Goal: Navigation & Orientation: Find specific page/section

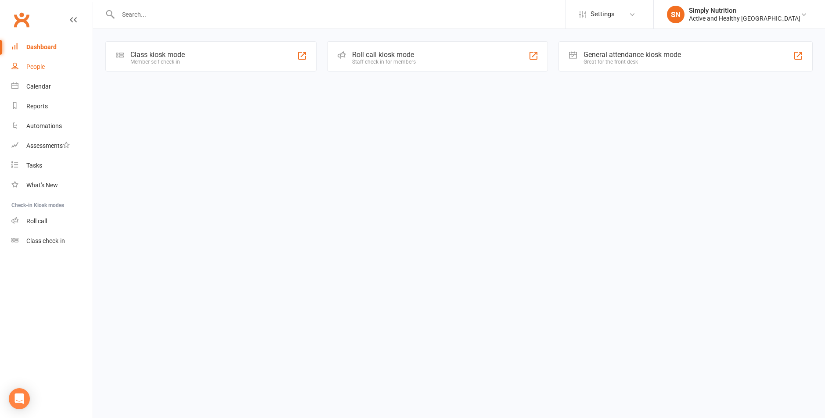
click at [36, 68] on div "People" at bounding box center [35, 66] width 18 height 7
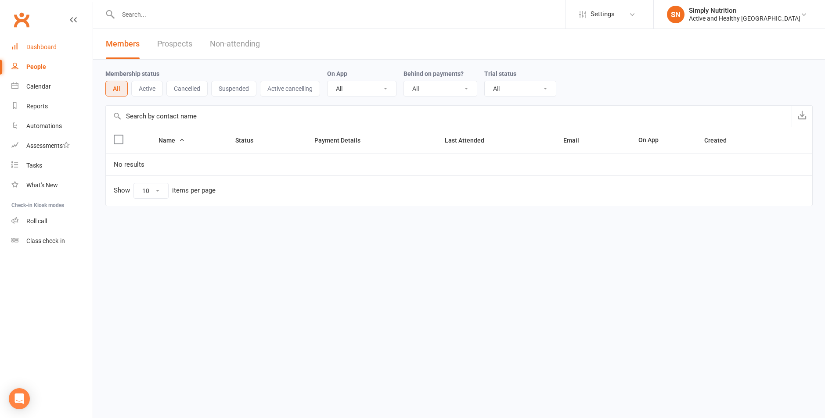
click at [35, 51] on link "Dashboard" at bounding box center [51, 47] width 81 height 20
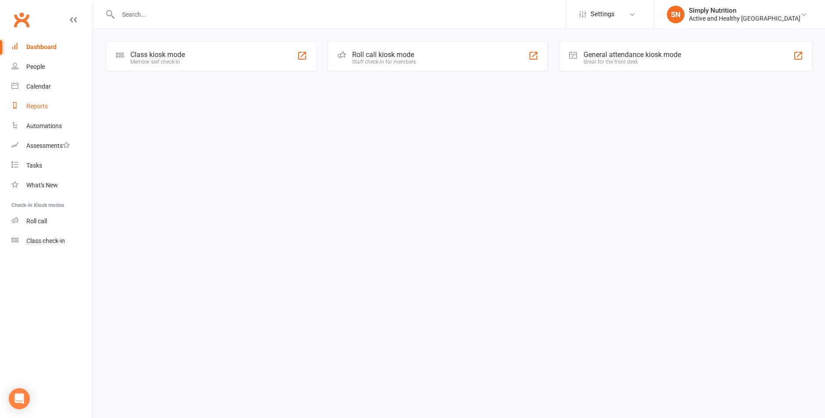
click at [36, 101] on link "Reports" at bounding box center [51, 107] width 81 height 20
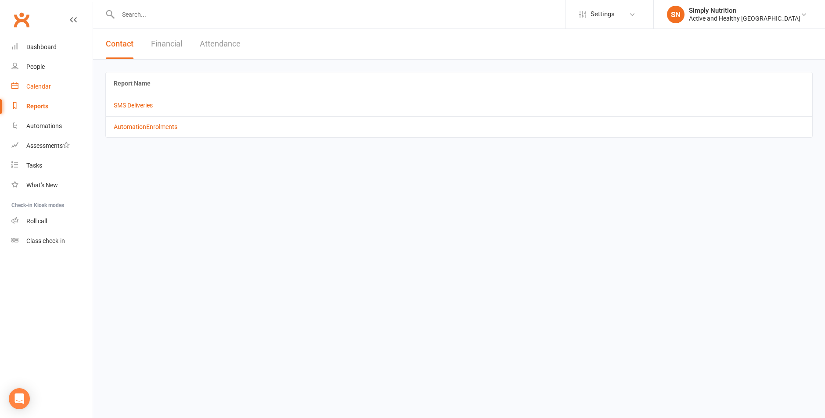
click at [38, 88] on div "Calendar" at bounding box center [38, 86] width 25 height 7
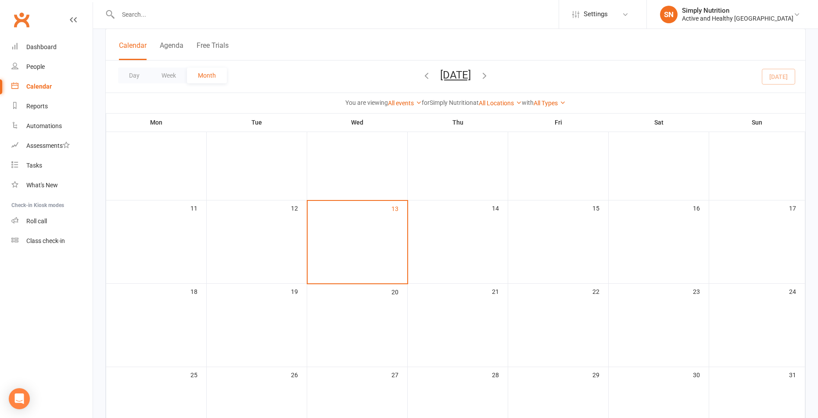
scroll to position [160, 0]
click at [687, 229] on td "16" at bounding box center [659, 235] width 101 height 83
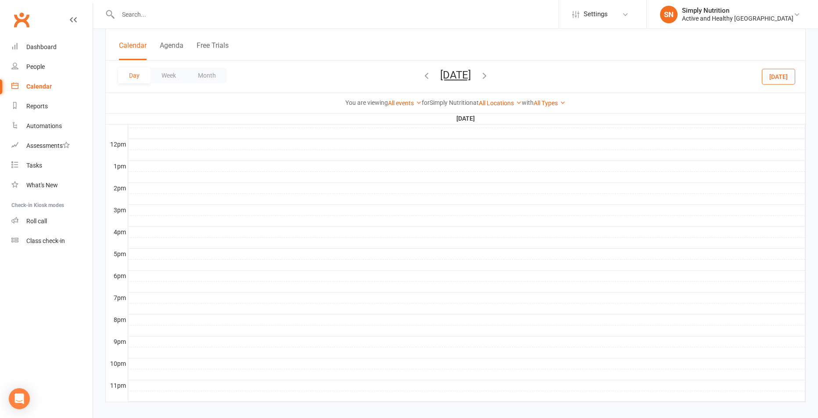
scroll to position [0, 0]
